Goal: Transaction & Acquisition: Purchase product/service

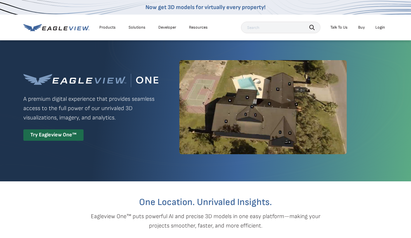
click at [382, 28] on div "Login" at bounding box center [380, 27] width 10 height 5
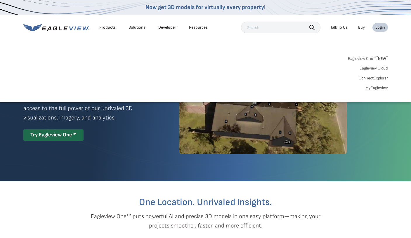
click at [375, 85] on div "Eagleview One™ * NEW * Eagleview Cloud ConnectExplorer MyEagleview" at bounding box center [205, 72] width 364 height 36
click at [373, 88] on link "MyEagleview" at bounding box center [376, 87] width 22 height 5
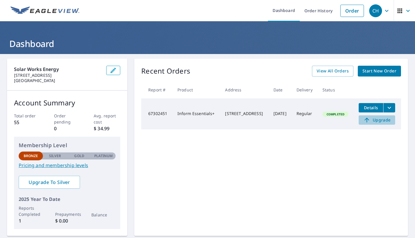
click at [376, 121] on span "Upgrade" at bounding box center [376, 119] width 29 height 7
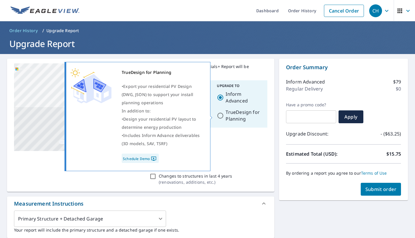
click at [220, 116] on input "TrueDesign for Planning" at bounding box center [220, 115] width 7 height 13
radio input "true"
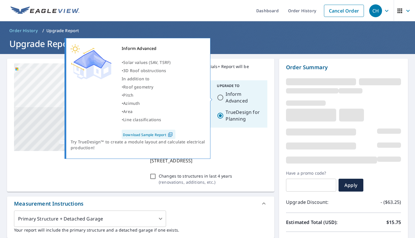
click at [218, 97] on input "Inform Advanced" at bounding box center [220, 97] width 7 height 13
radio input "true"
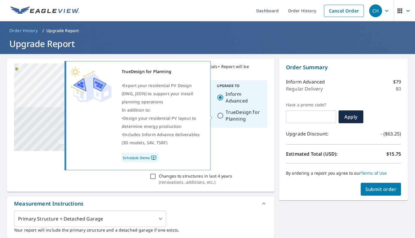
click at [217, 114] on input "TrueDesign for Planning" at bounding box center [220, 115] width 7 height 13
radio input "true"
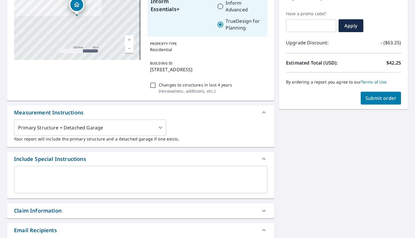
scroll to position [45, 0]
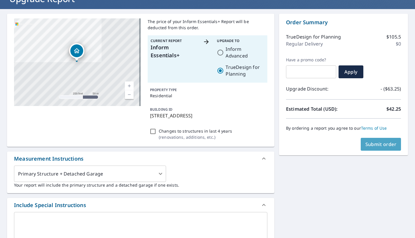
click at [379, 145] on span "Submit order" at bounding box center [380, 144] width 31 height 6
